Goal: Transaction & Acquisition: Purchase product/service

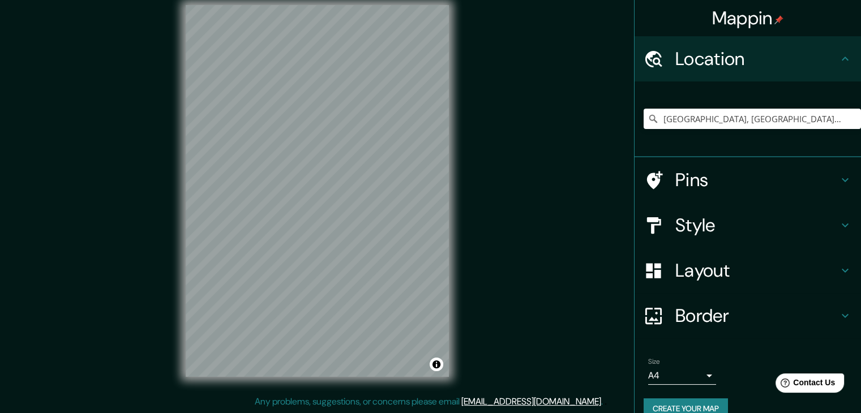
click at [694, 177] on h4 "Pins" at bounding box center [756, 180] width 163 height 23
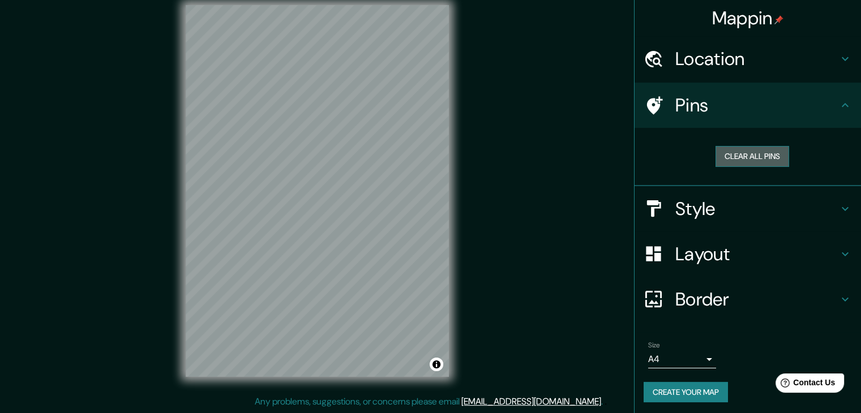
click at [745, 162] on button "Clear all pins" at bounding box center [752, 156] width 74 height 21
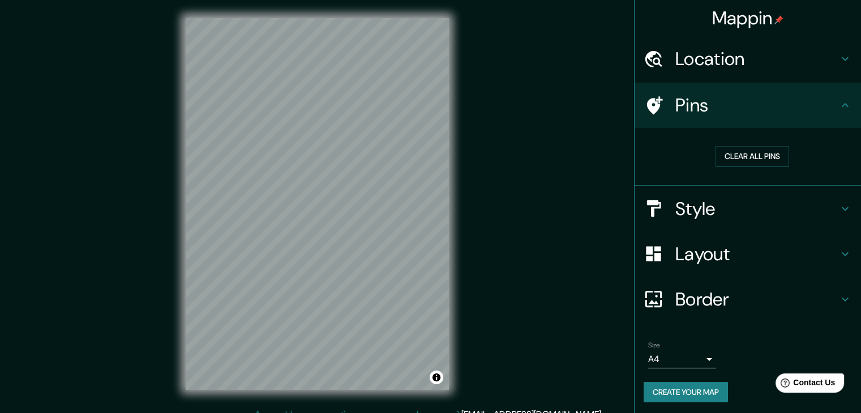
click at [740, 57] on h4 "Location" at bounding box center [756, 59] width 163 height 23
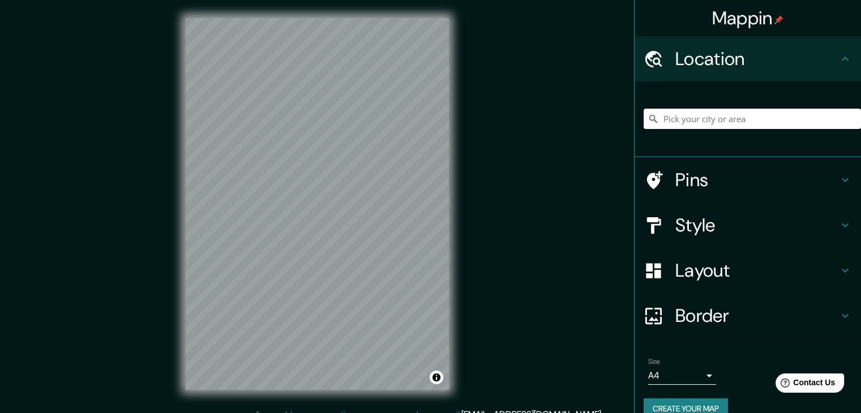
click at [700, 111] on input "Pick your city or area" at bounding box center [751, 119] width 217 height 20
drag, startPoint x: 700, startPoint y: 112, endPoint x: 688, endPoint y: 119, distance: 13.2
click at [688, 119] on input "Pick your city or area" at bounding box center [751, 119] width 217 height 20
click at [676, 118] on input "Pick your city or area" at bounding box center [751, 119] width 217 height 20
type input "Chosica, San Miguel, Región Metropolitana de Santiago 8900000, Chile"
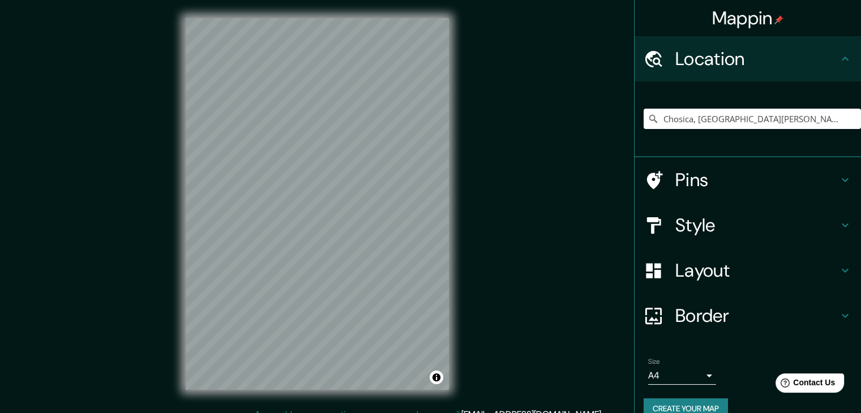
click at [695, 233] on h4 "Style" at bounding box center [756, 225] width 163 height 23
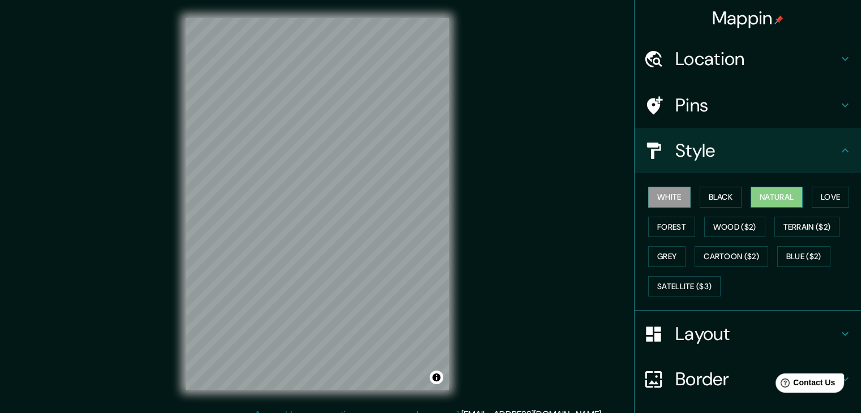
click at [781, 198] on button "Natural" at bounding box center [776, 197] width 52 height 21
click at [821, 198] on button "Love" at bounding box center [830, 197] width 37 height 21
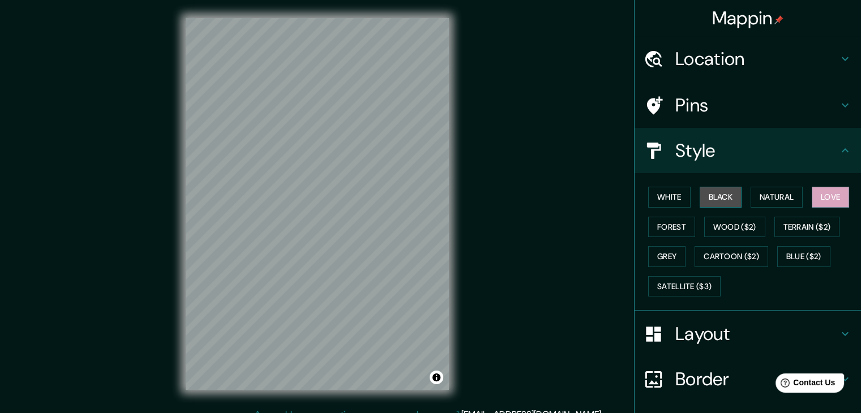
click at [716, 205] on button "Black" at bounding box center [721, 197] width 42 height 21
click at [662, 229] on button "Forest" at bounding box center [671, 227] width 47 height 21
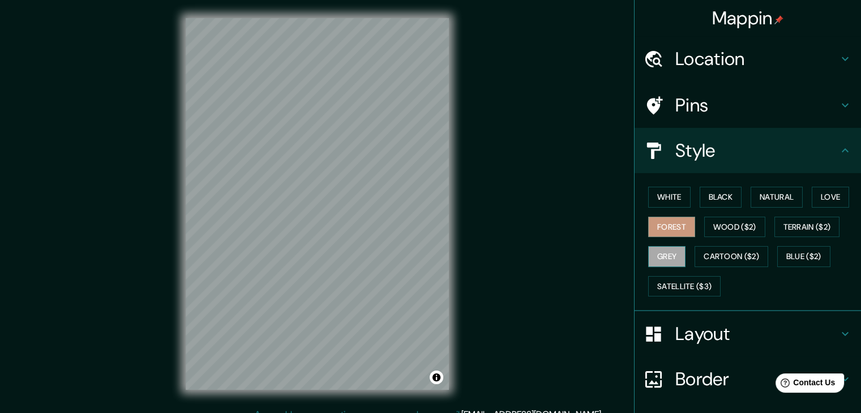
click at [648, 261] on button "Grey" at bounding box center [666, 256] width 37 height 21
click at [718, 261] on button "Cartoon ($2)" at bounding box center [731, 256] width 74 height 21
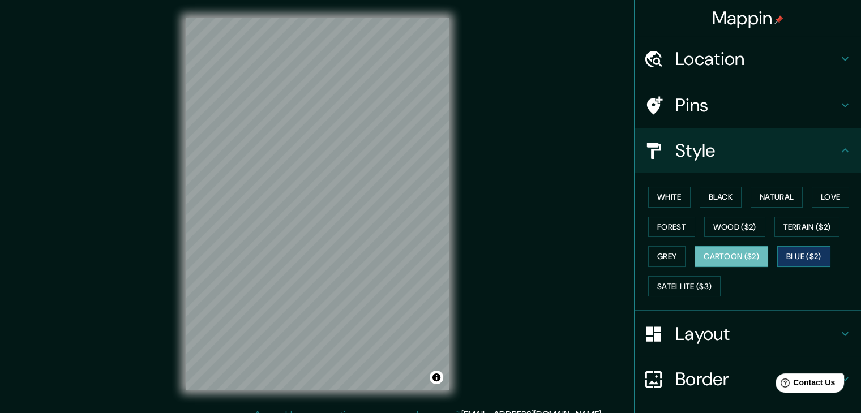
click at [793, 257] on button "Blue ($2)" at bounding box center [803, 256] width 53 height 21
click at [697, 286] on button "Satellite ($3)" at bounding box center [684, 286] width 72 height 21
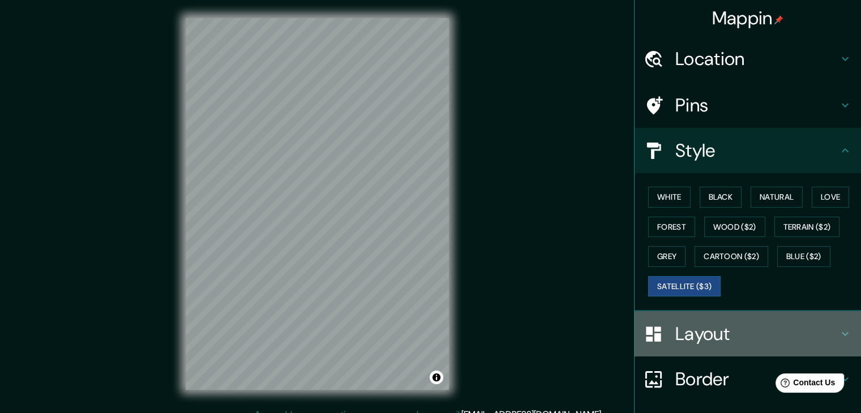
click at [747, 338] on h4 "Layout" at bounding box center [756, 334] width 163 height 23
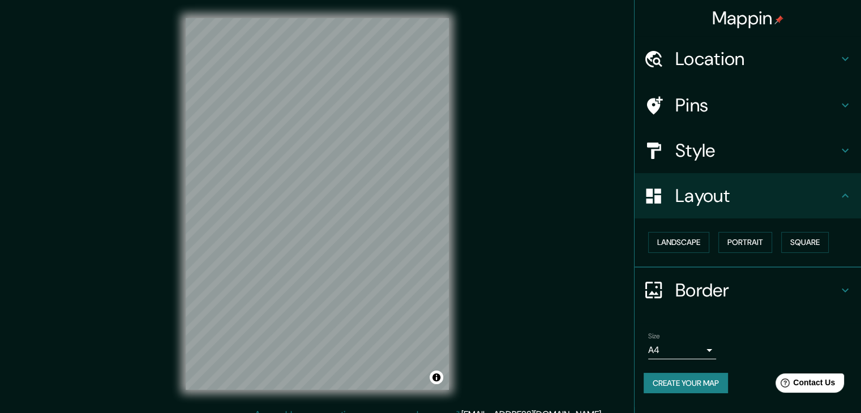
click at [715, 153] on h4 "Style" at bounding box center [756, 150] width 163 height 23
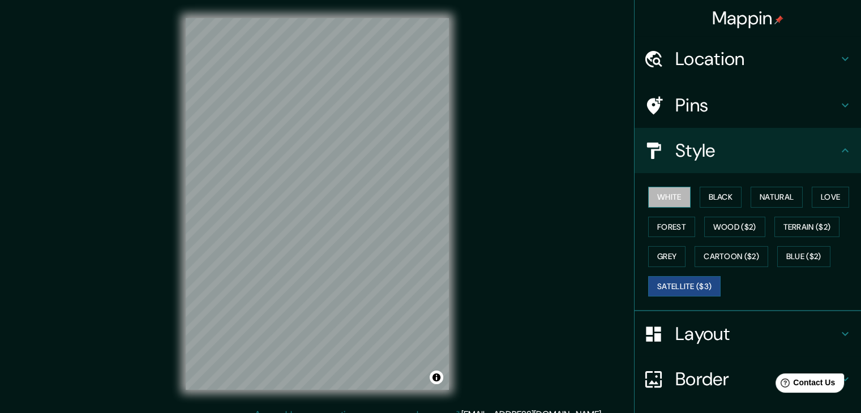
click at [670, 188] on button "White" at bounding box center [669, 197] width 42 height 21
click at [735, 198] on div "White Black Natural Love Forest Wood ($2) Terrain ($2) Grey Cartoon ($2) Blue (…" at bounding box center [751, 241] width 217 height 119
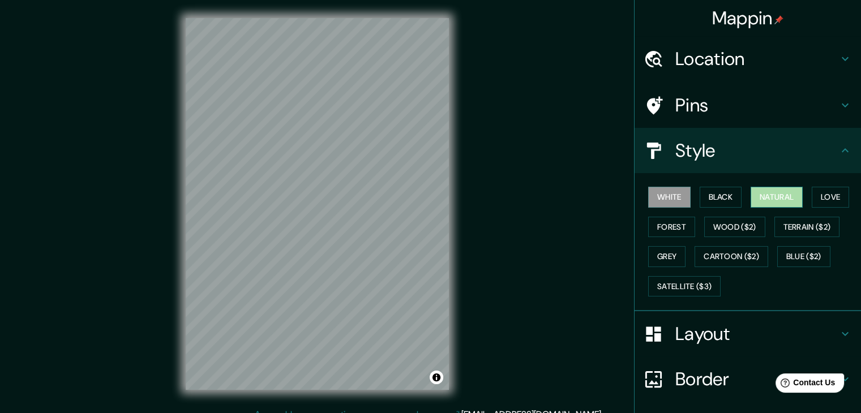
click at [779, 202] on button "Natural" at bounding box center [776, 197] width 52 height 21
click at [833, 192] on button "Love" at bounding box center [830, 197] width 37 height 21
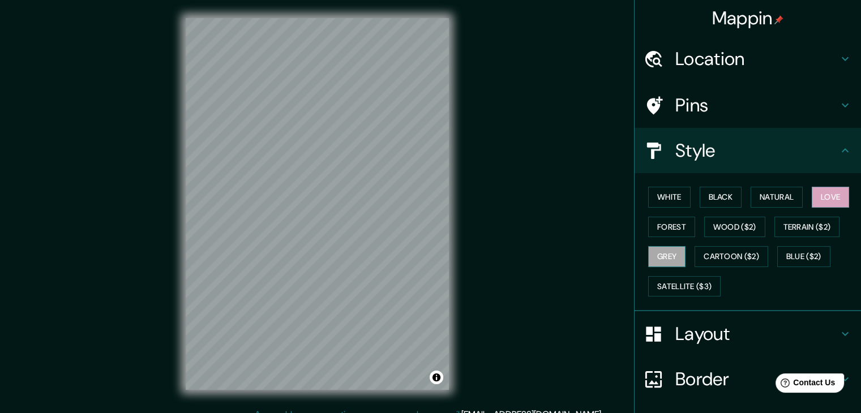
drag, startPoint x: 681, startPoint y: 245, endPoint x: 666, endPoint y: 250, distance: 15.9
click at [680, 245] on div "White Black Natural Love Forest Wood ($2) Terrain ($2) Grey Cartoon ($2) Blue (…" at bounding box center [751, 241] width 217 height 119
click at [666, 250] on button "Grey" at bounding box center [666, 256] width 37 height 21
click at [679, 232] on button "Forest" at bounding box center [671, 227] width 47 height 21
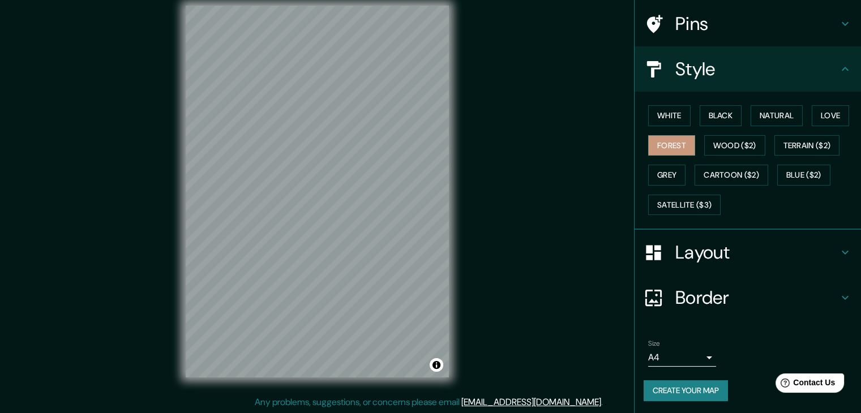
scroll to position [13, 0]
click at [708, 388] on button "Create your map" at bounding box center [685, 390] width 84 height 21
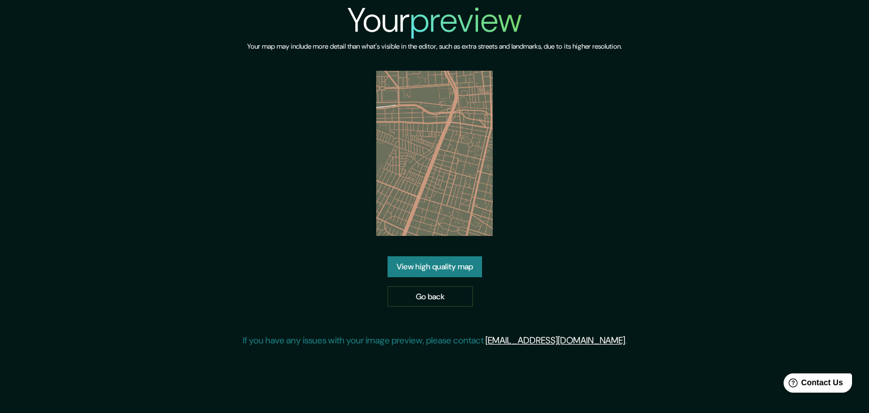
click at [440, 267] on link "View high quality map" at bounding box center [435, 266] width 95 height 21
click at [441, 298] on link "Go back" at bounding box center [430, 296] width 85 height 21
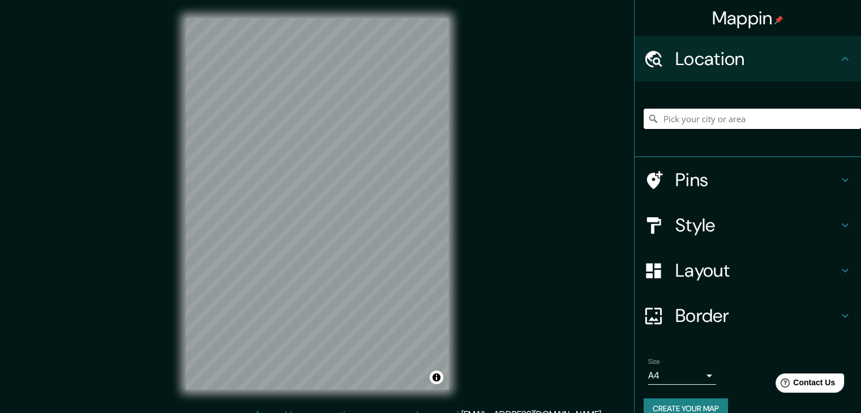
click at [760, 122] on input "Pick your city or area" at bounding box center [751, 119] width 217 height 20
click at [759, 120] on input "Pick your city or area" at bounding box center [751, 119] width 217 height 20
paste input "c"
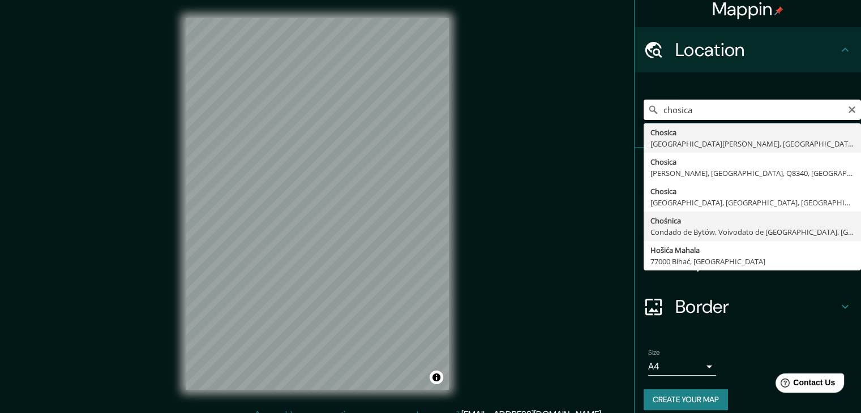
scroll to position [19, 0]
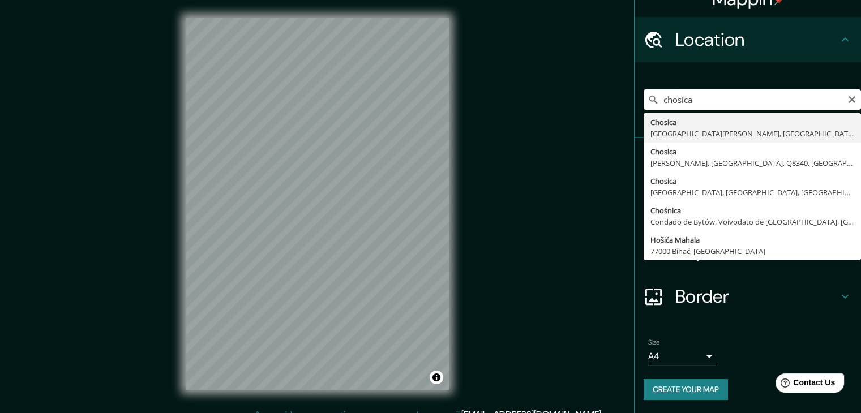
drag, startPoint x: 716, startPoint y: 106, endPoint x: 705, endPoint y: 105, distance: 10.8
click at [715, 105] on input "chosica" at bounding box center [751, 99] width 217 height 20
type input "[GEOGRAPHIC_DATA], [GEOGRAPHIC_DATA], [GEOGRAPHIC_DATA], [GEOGRAPHIC_DATA]"
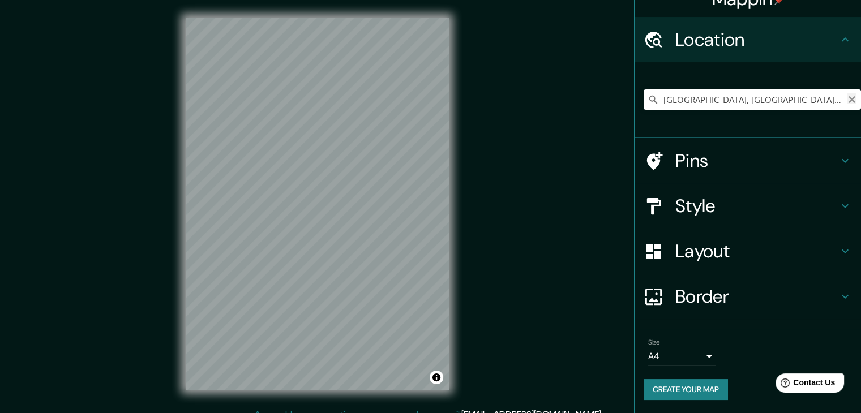
click at [848, 98] on icon "Clear" at bounding box center [851, 99] width 7 height 7
click at [707, 107] on input "Pick your city or area" at bounding box center [751, 99] width 217 height 20
click at [719, 95] on input "Pick your city or area" at bounding box center [751, 99] width 217 height 20
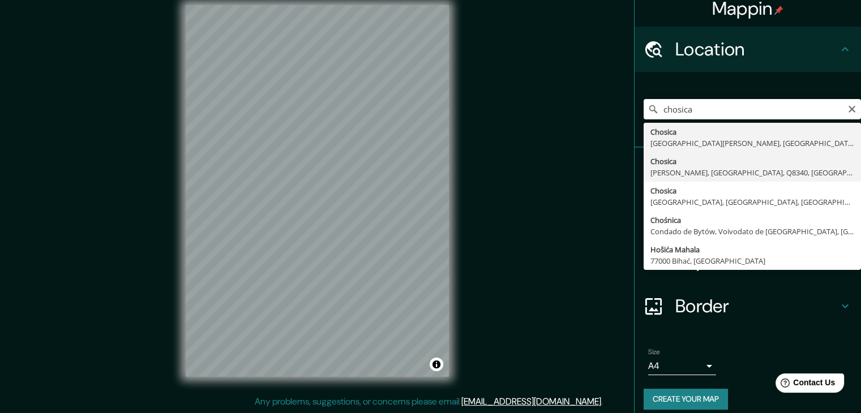
scroll to position [0, 0]
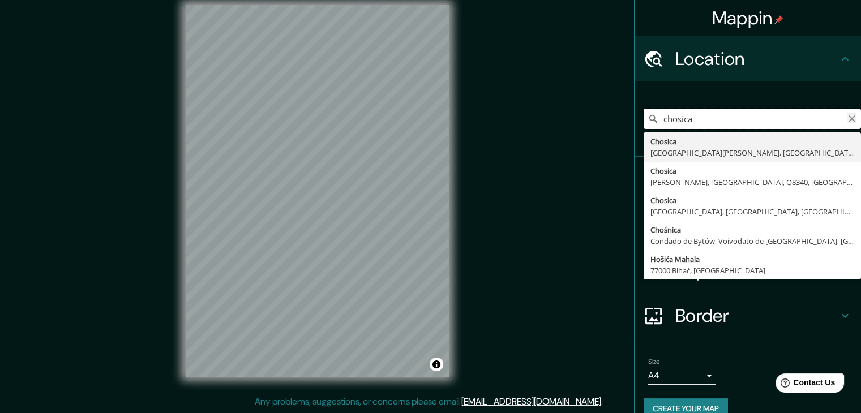
type input "chosica"
click at [848, 118] on icon "Clear" at bounding box center [851, 118] width 7 height 7
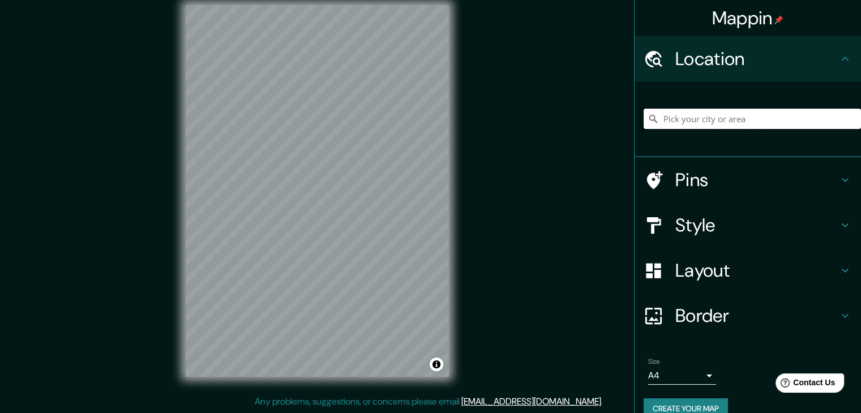
type input "o"
click at [672, 118] on input "[GEOGRAPHIC_DATA]" at bounding box center [751, 119] width 217 height 20
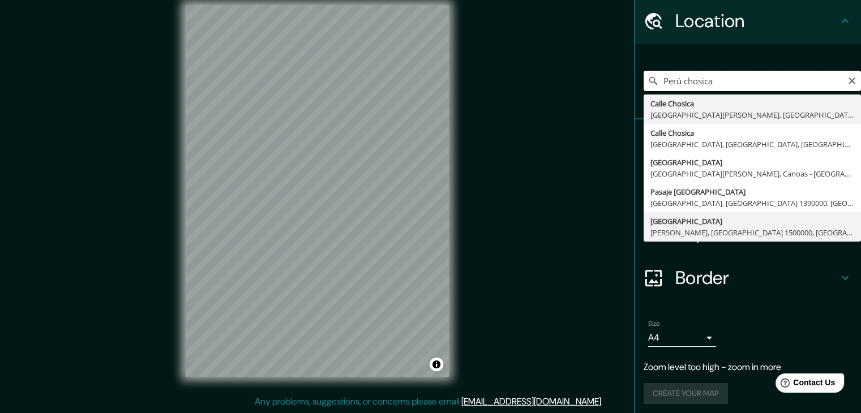
scroll to position [42, 0]
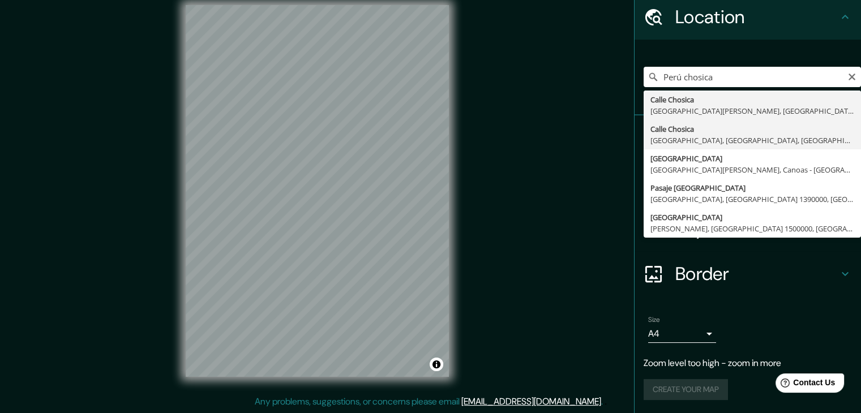
type input "[GEOGRAPHIC_DATA], [GEOGRAPHIC_DATA], [GEOGRAPHIC_DATA], [GEOGRAPHIC_DATA]"
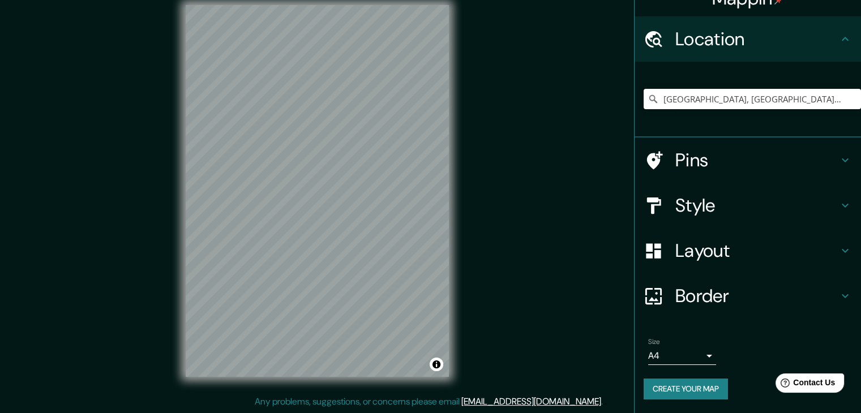
scroll to position [19, 0]
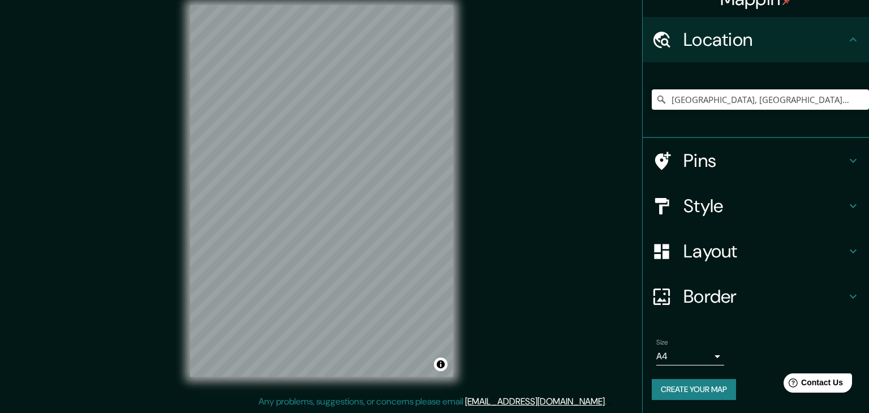
click at [698, 349] on body "Mappin Location [GEOGRAPHIC_DATA], [GEOGRAPHIC_DATA], [GEOGRAPHIC_DATA], [GEOGR…" at bounding box center [434, 193] width 869 height 413
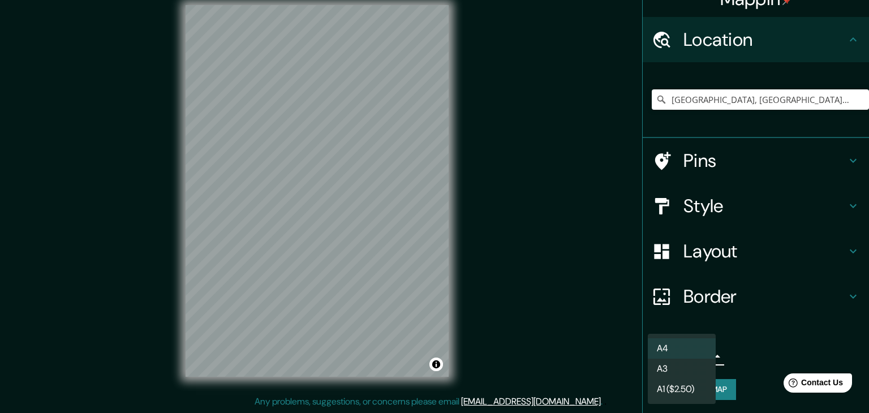
click at [681, 369] on li "A3" at bounding box center [682, 369] width 68 height 20
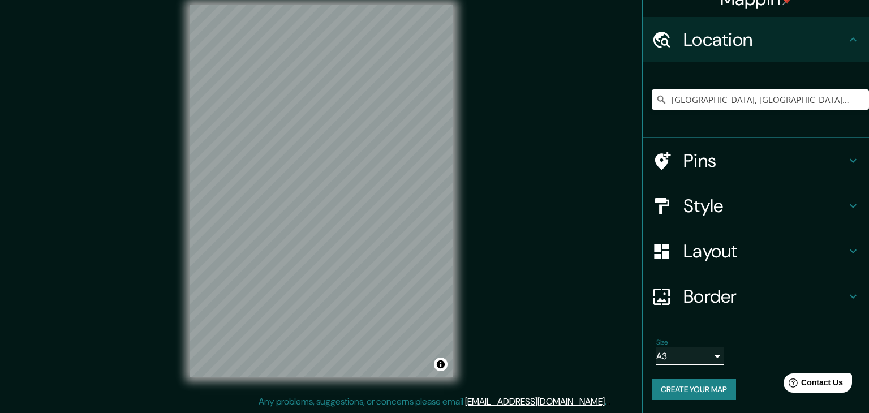
type input "a4"
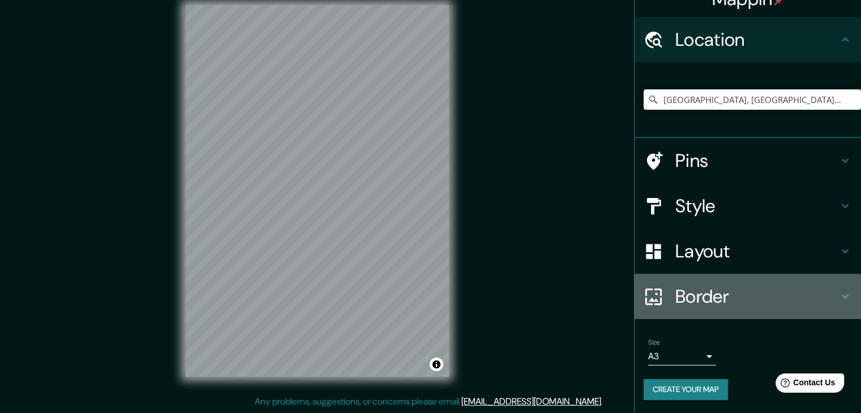
click at [783, 298] on h4 "Border" at bounding box center [756, 296] width 163 height 23
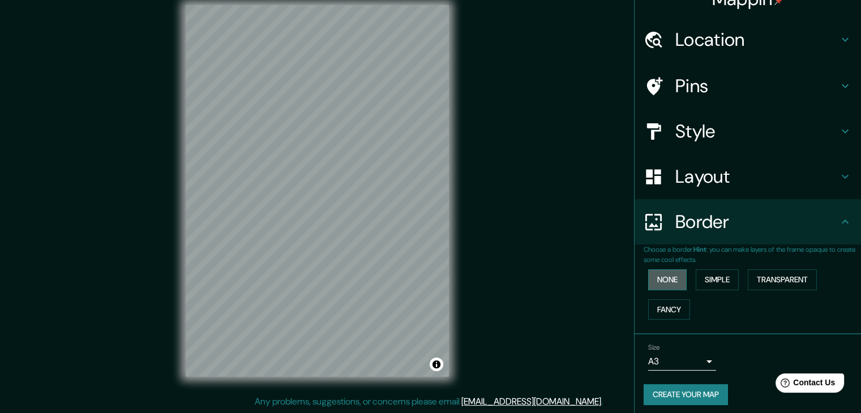
click at [676, 273] on button "None" at bounding box center [667, 279] width 38 height 21
click at [702, 275] on button "Simple" at bounding box center [717, 279] width 43 height 21
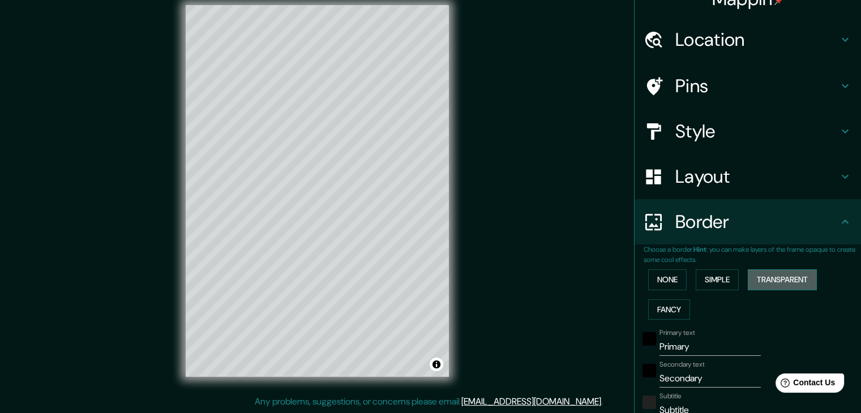
click at [790, 282] on button "Transparent" at bounding box center [782, 279] width 69 height 21
click at [648, 313] on button "Fancy" at bounding box center [669, 309] width 42 height 21
click at [660, 288] on button "None" at bounding box center [667, 279] width 38 height 21
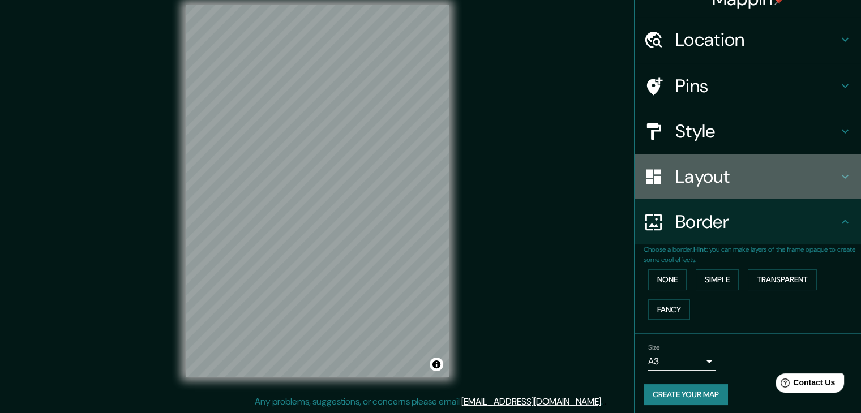
click at [713, 177] on h4 "Layout" at bounding box center [756, 176] width 163 height 23
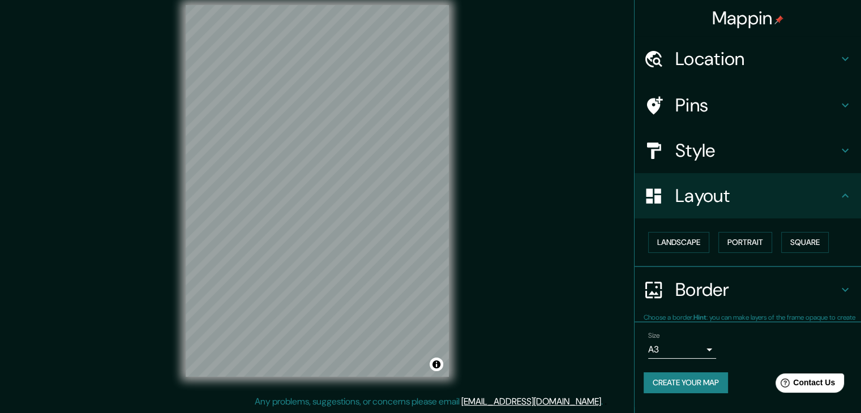
scroll to position [0, 0]
click at [701, 238] on button "Landscape" at bounding box center [678, 242] width 61 height 21
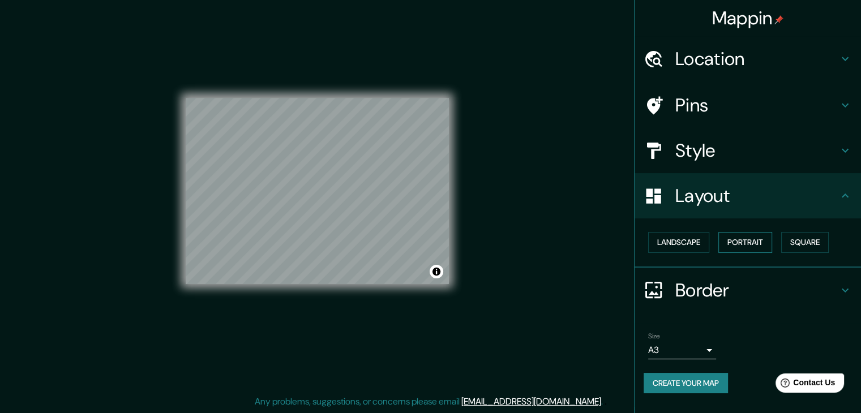
click at [736, 247] on button "Portrait" at bounding box center [745, 242] width 54 height 21
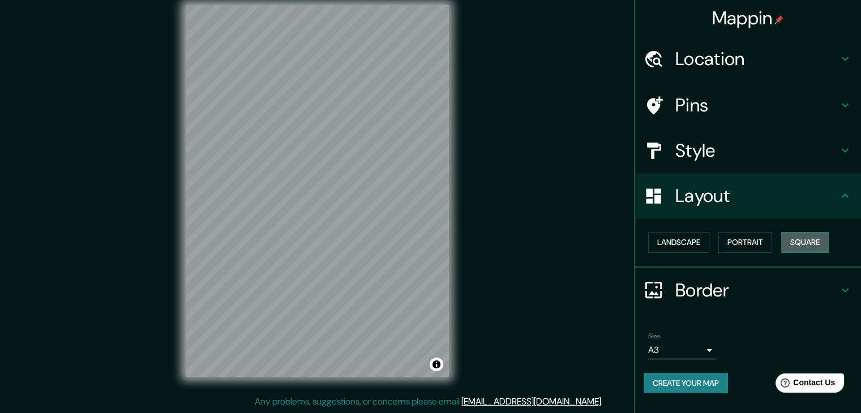
click at [799, 250] on button "Square" at bounding box center [805, 242] width 48 height 21
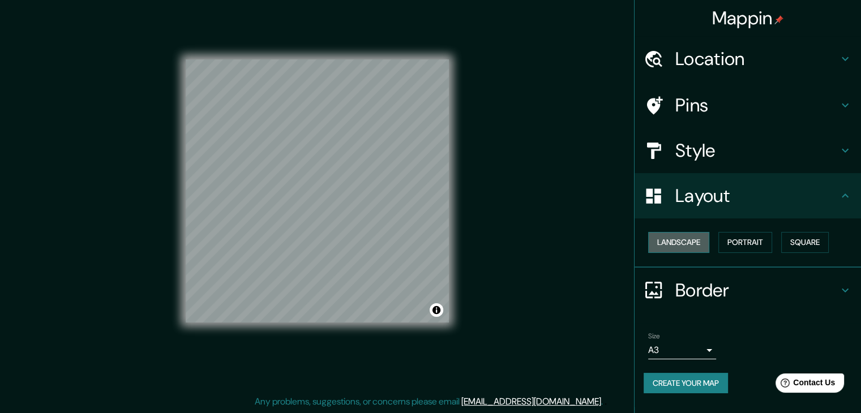
click at [668, 240] on button "Landscape" at bounding box center [678, 242] width 61 height 21
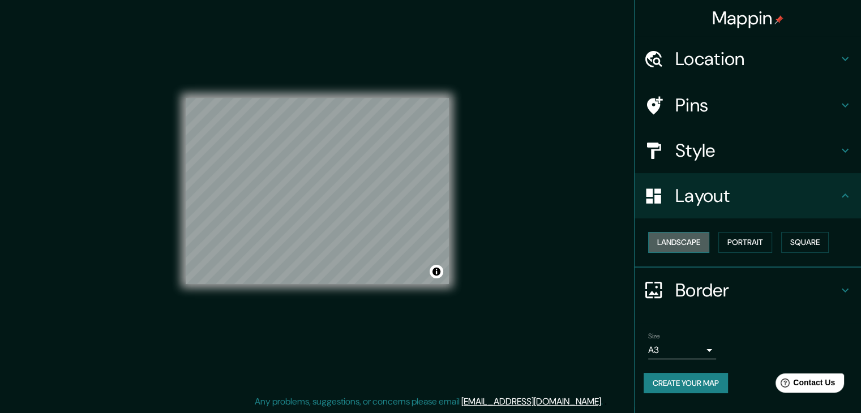
click at [668, 240] on button "Landscape" at bounding box center [678, 242] width 61 height 21
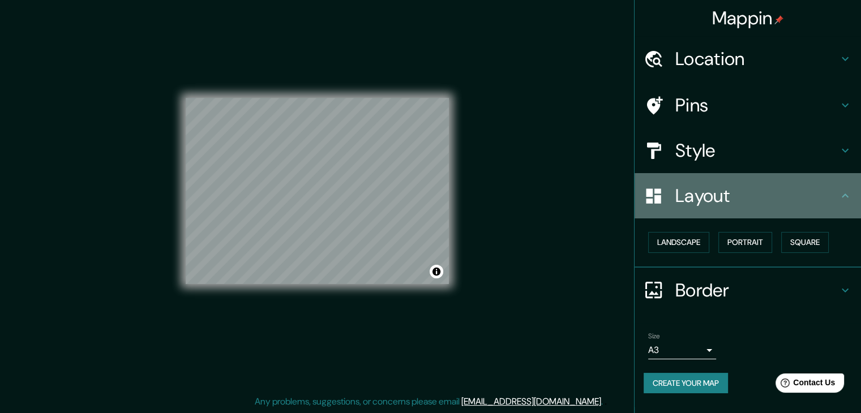
click at [773, 206] on h4 "Layout" at bounding box center [756, 196] width 163 height 23
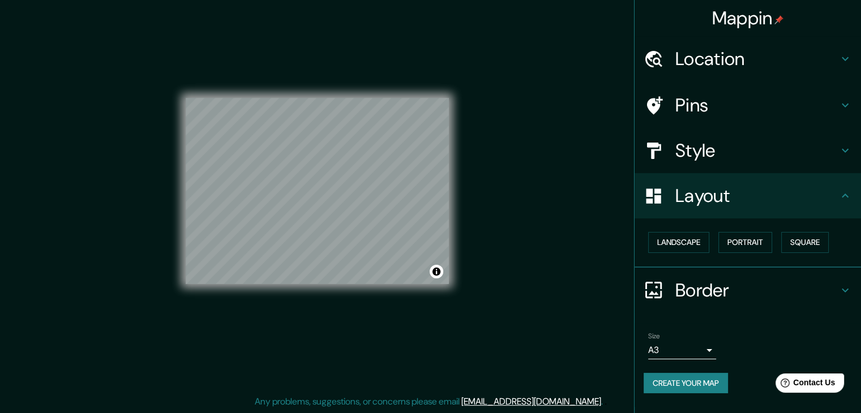
click at [849, 197] on icon at bounding box center [845, 196] width 14 height 14
click at [743, 250] on button "Portrait" at bounding box center [745, 242] width 54 height 21
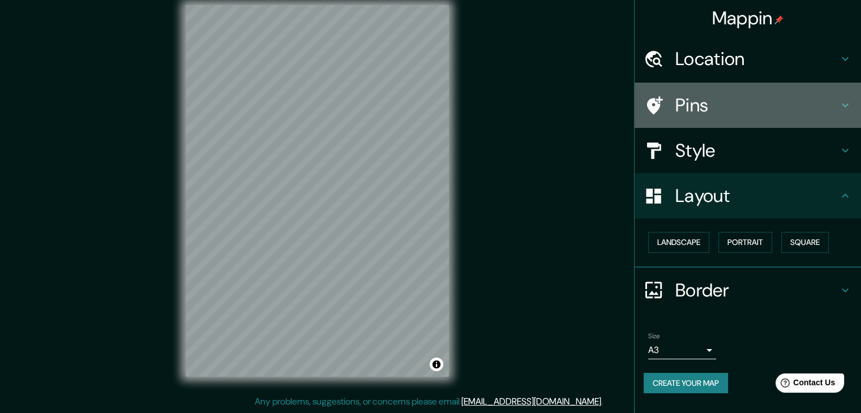
click at [786, 100] on h4 "Pins" at bounding box center [756, 105] width 163 height 23
